Goal: Transaction & Acquisition: Download file/media

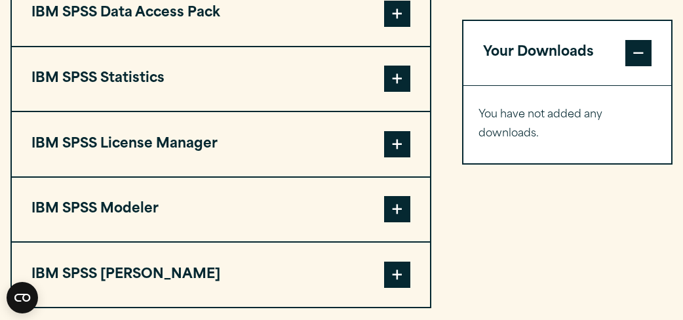
scroll to position [1066, 0]
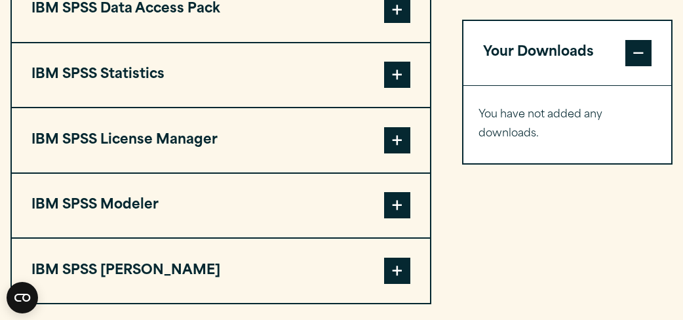
drag, startPoint x: 502, startPoint y: 295, endPoint x: 544, endPoint y: 206, distance: 98.8
click at [547, 205] on div "Your Downloads You have not added any downloads. Download 0 Items" at bounding box center [567, 140] width 210 height 328
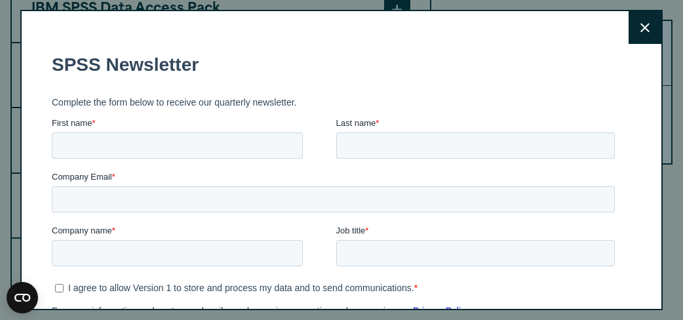
click at [643, 24] on icon at bounding box center [644, 28] width 9 height 10
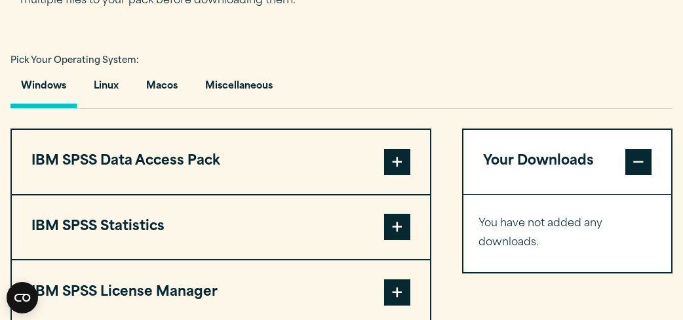
scroll to position [918, 0]
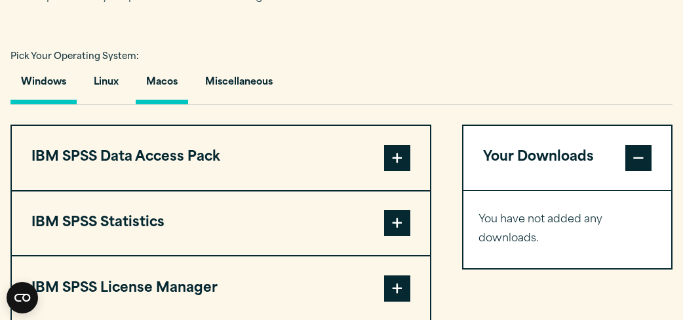
click at [173, 95] on button "Macos" at bounding box center [162, 85] width 52 height 37
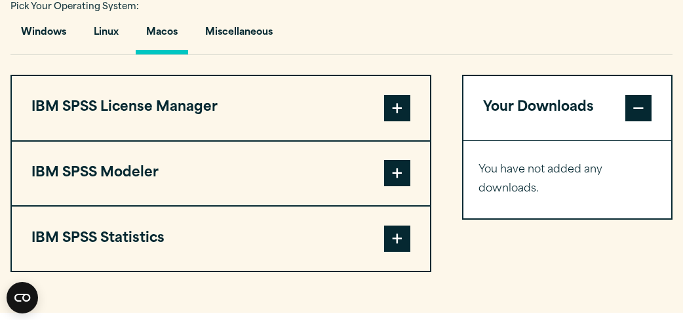
scroll to position [979, 0]
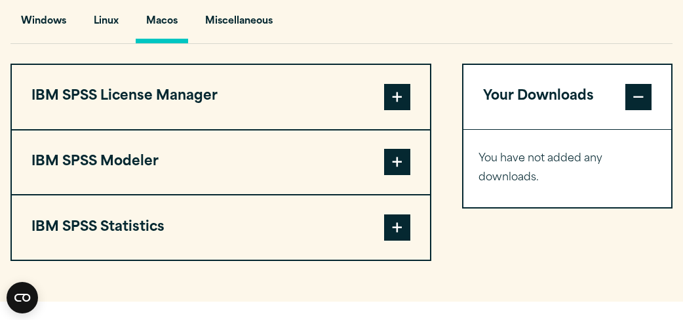
click at [401, 228] on span at bounding box center [397, 227] width 26 height 26
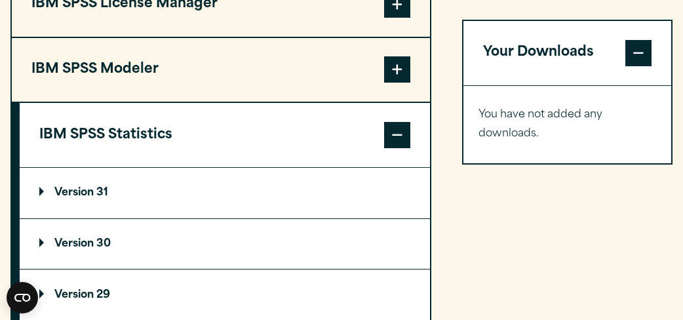
scroll to position [1081, 0]
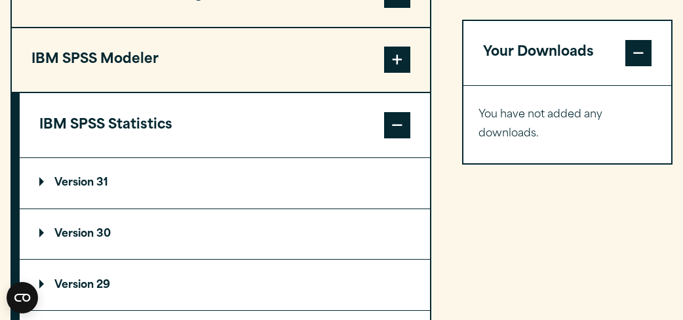
click at [359, 250] on summary "Version 30" at bounding box center [225, 234] width 410 height 50
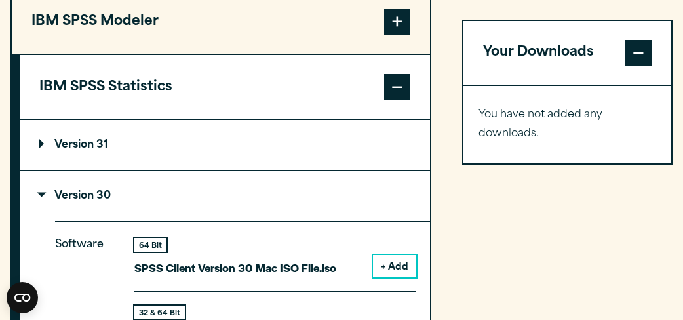
scroll to position [1160, 0]
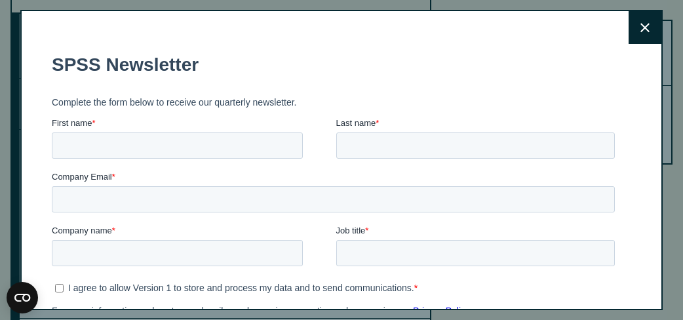
click at [639, 33] on button "Close" at bounding box center [644, 27] width 33 height 33
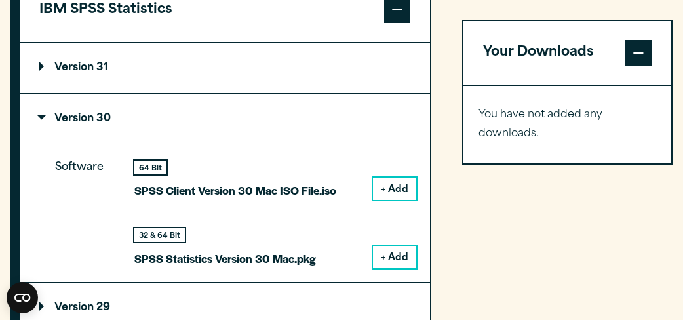
scroll to position [1198, 0]
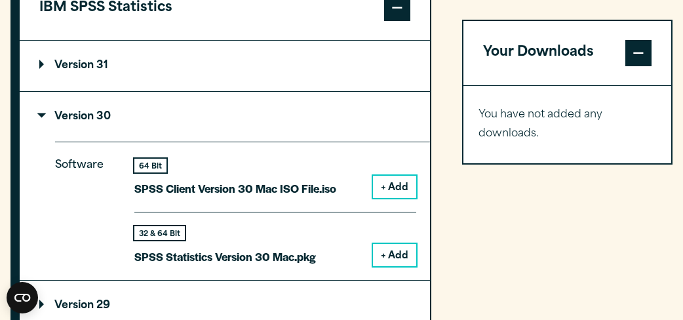
click at [392, 252] on button "+ Add" at bounding box center [394, 255] width 43 height 22
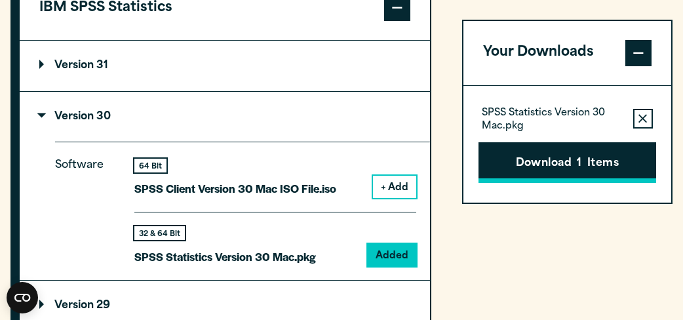
click at [541, 150] on button "Download 1 Items" at bounding box center [567, 163] width 178 height 41
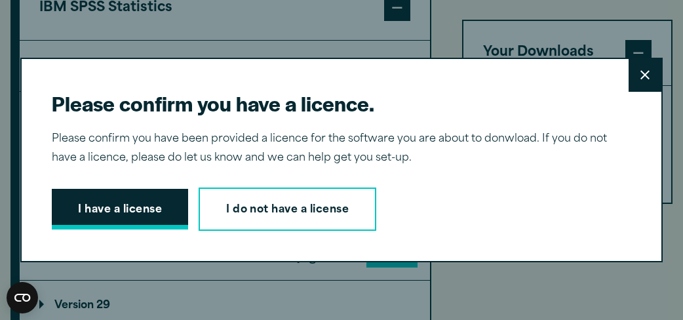
click at [160, 214] on button "I have a license" at bounding box center [120, 209] width 136 height 41
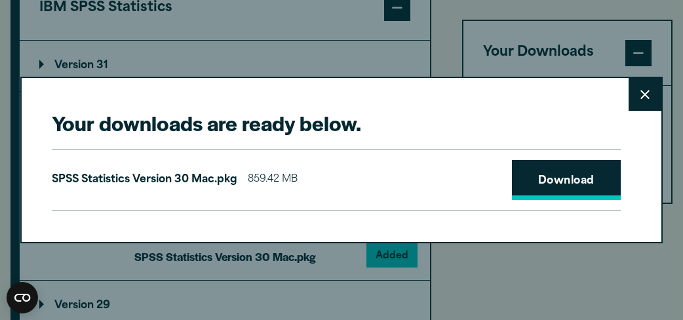
click at [560, 181] on link "Download" at bounding box center [566, 180] width 109 height 41
